Goal: Task Accomplishment & Management: Complete application form

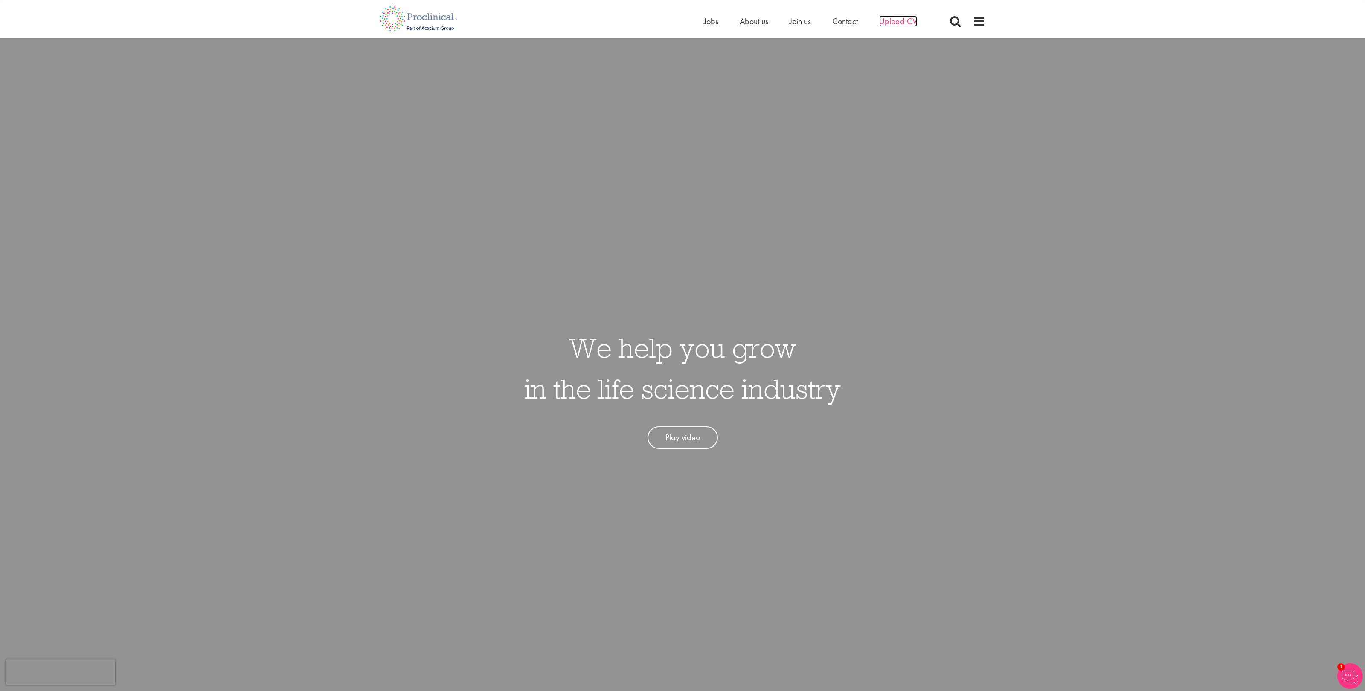
click at [893, 23] on span "Upload CV" at bounding box center [898, 21] width 38 height 11
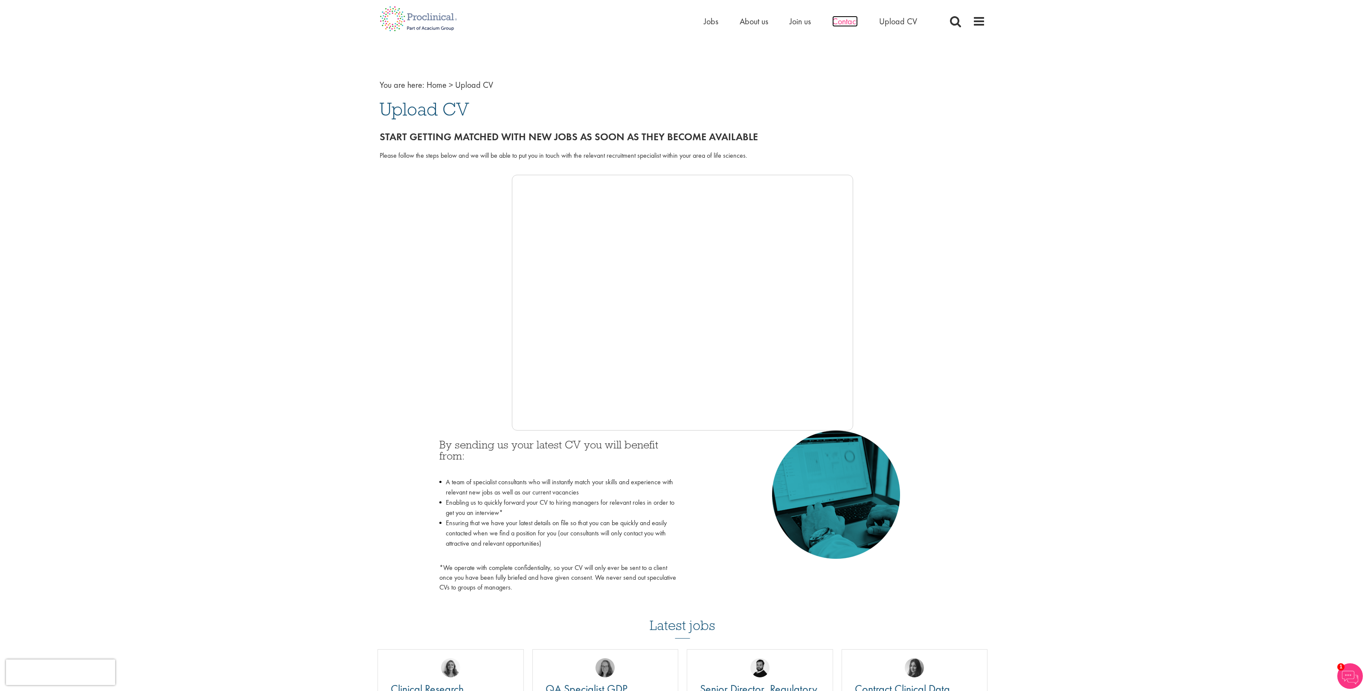
click at [841, 23] on span "Contact" at bounding box center [845, 21] width 26 height 11
click at [457, 326] on div at bounding box center [683, 303] width 606 height 256
click at [442, 347] on div at bounding box center [683, 303] width 606 height 256
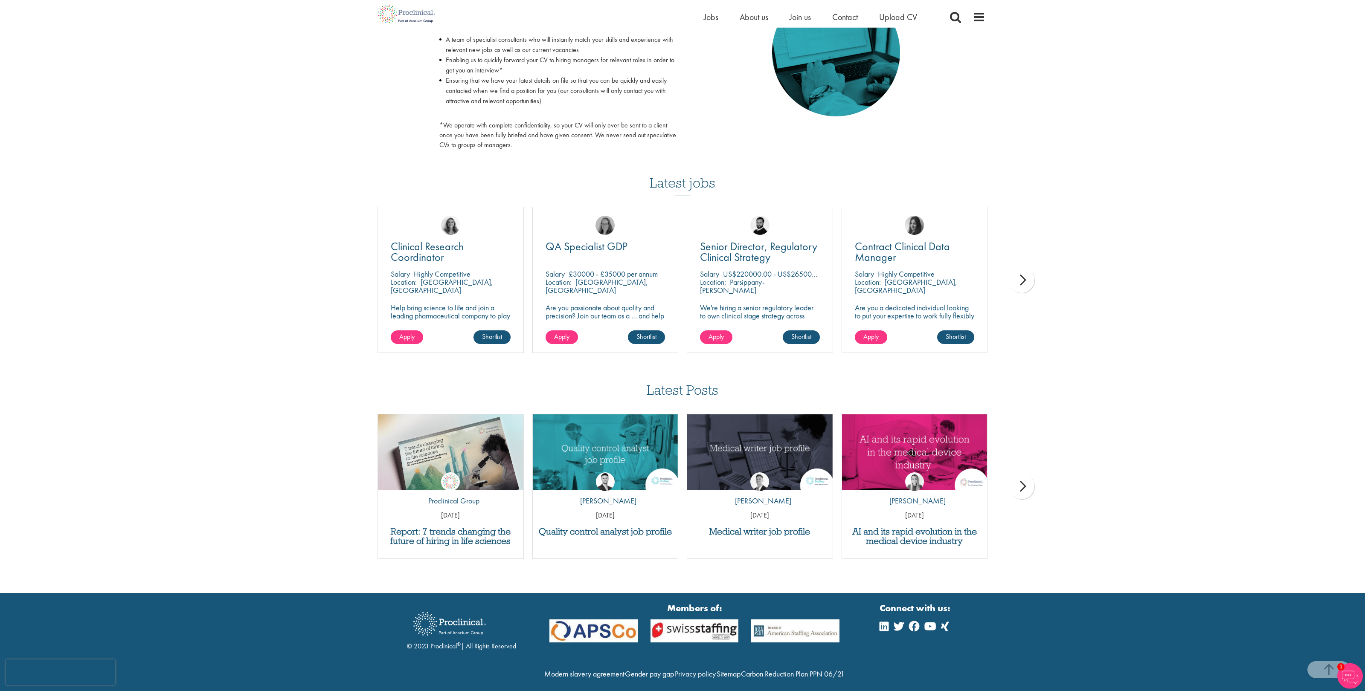
scroll to position [478, 0]
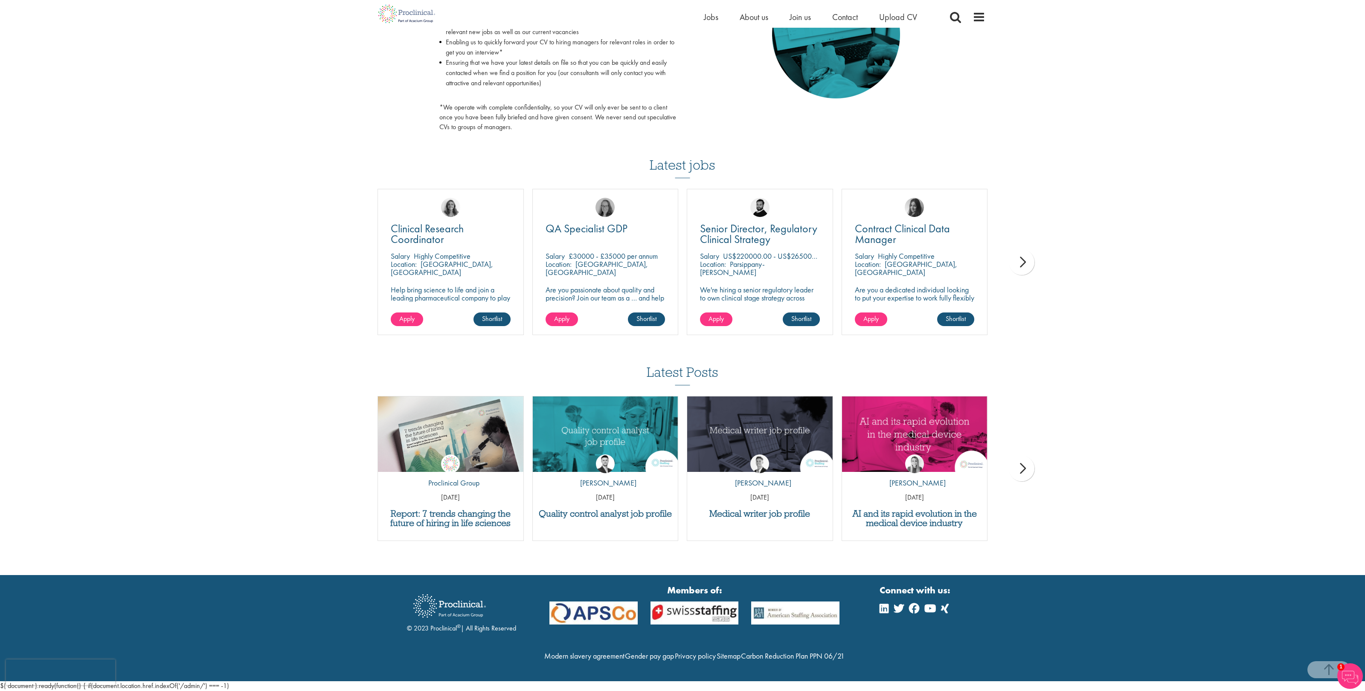
click at [1027, 250] on div "next" at bounding box center [1022, 263] width 26 height 26
click at [1028, 250] on div "next" at bounding box center [1022, 263] width 26 height 26
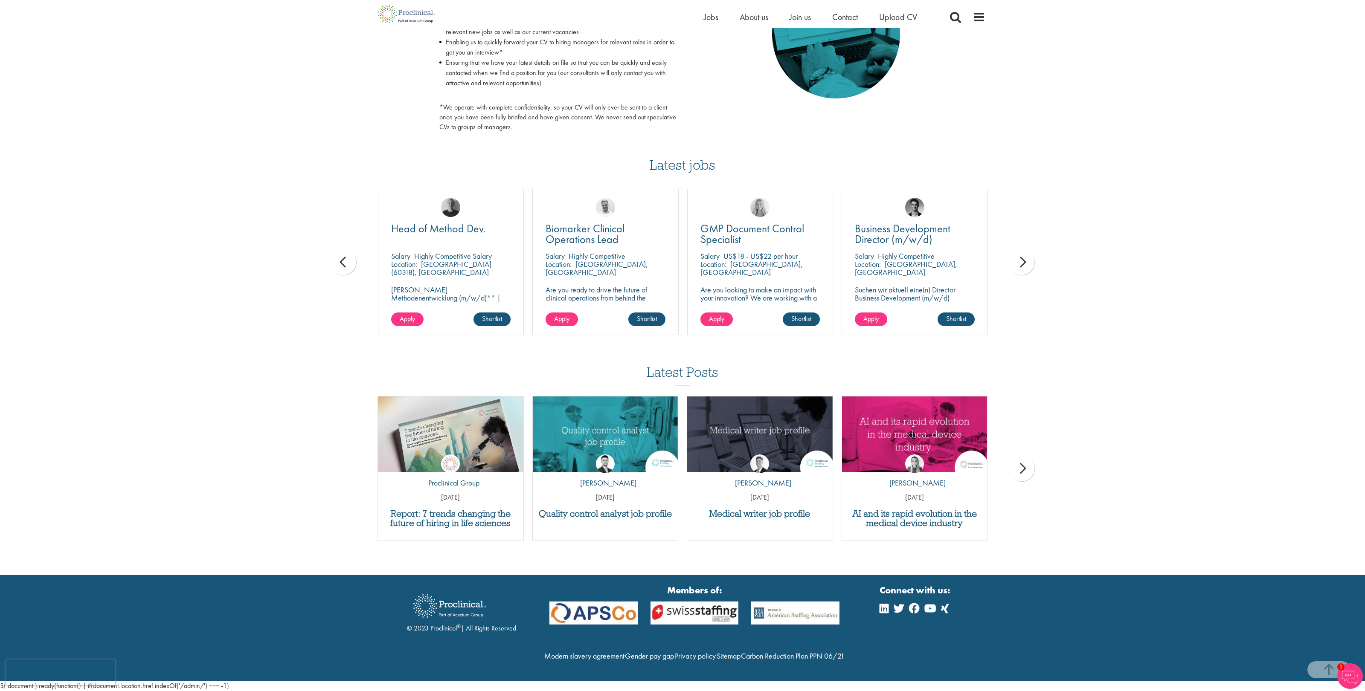
click at [1028, 250] on div "next" at bounding box center [1022, 263] width 26 height 26
click at [1028, 247] on div "You are here: Home > Upload CV Upload CV Start getting matched with new jobs as…" at bounding box center [682, 57] width 1365 height 1036
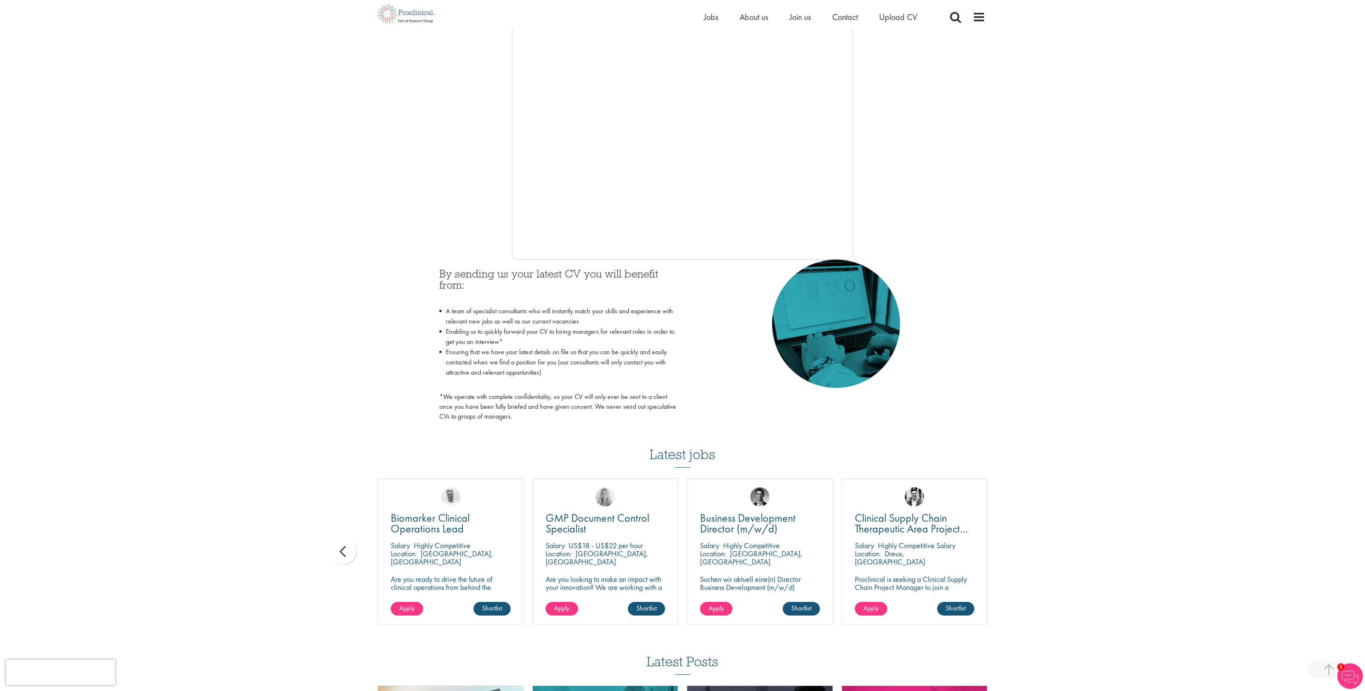
scroll to position [119, 0]
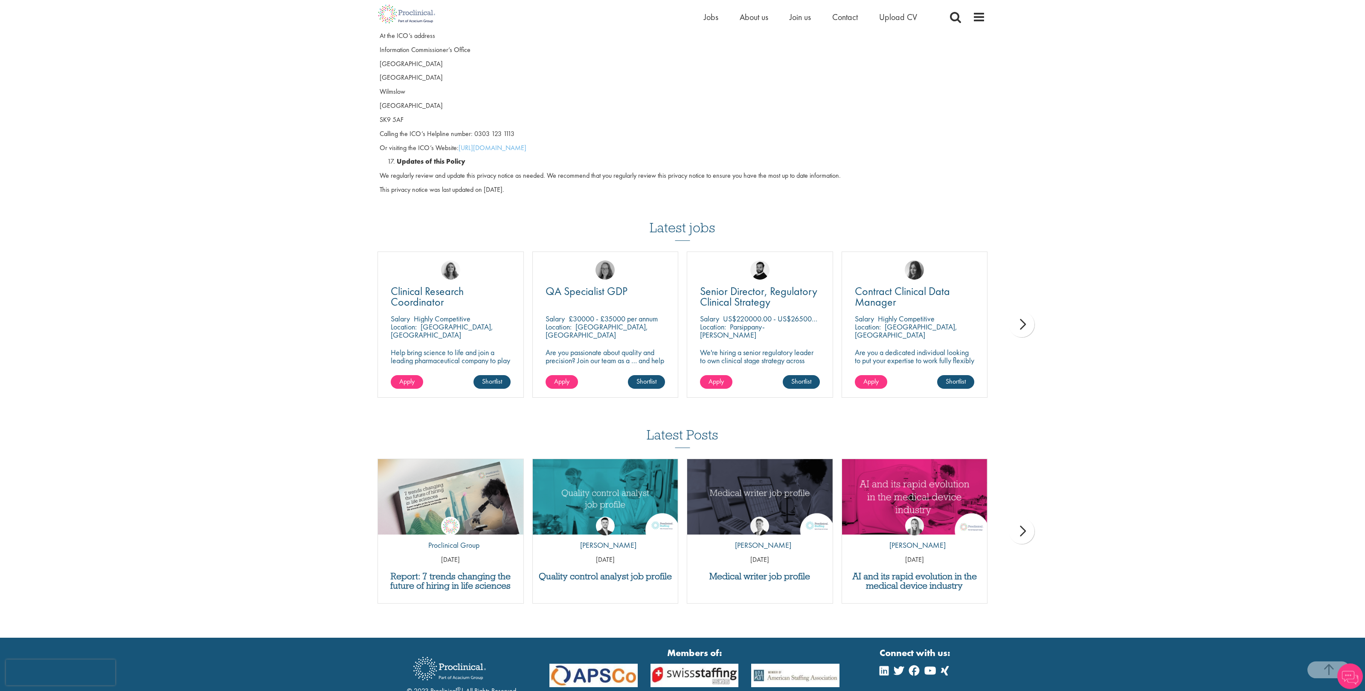
scroll to position [2249, 0]
